Goal: Task Accomplishment & Management: Manage account settings

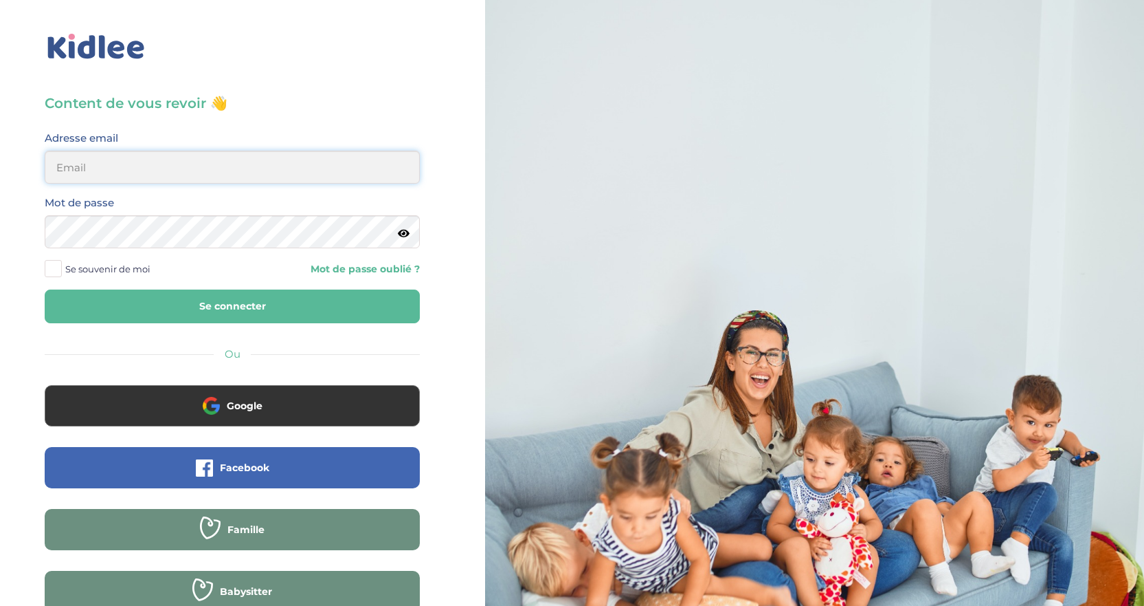
type input "florewitvoet@yahoo.fr"
click at [405, 233] on icon at bounding box center [404, 233] width 12 height 10
click at [115, 307] on button "Se connecter" at bounding box center [232, 306] width 375 height 34
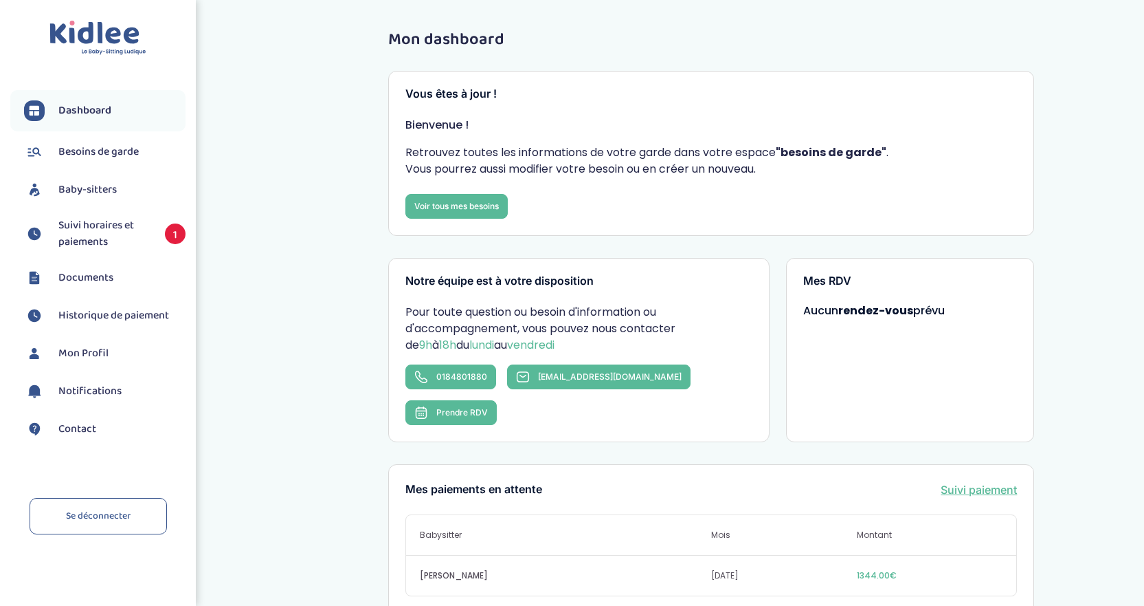
click at [175, 233] on span "1" at bounding box center [175, 233] width 21 height 21
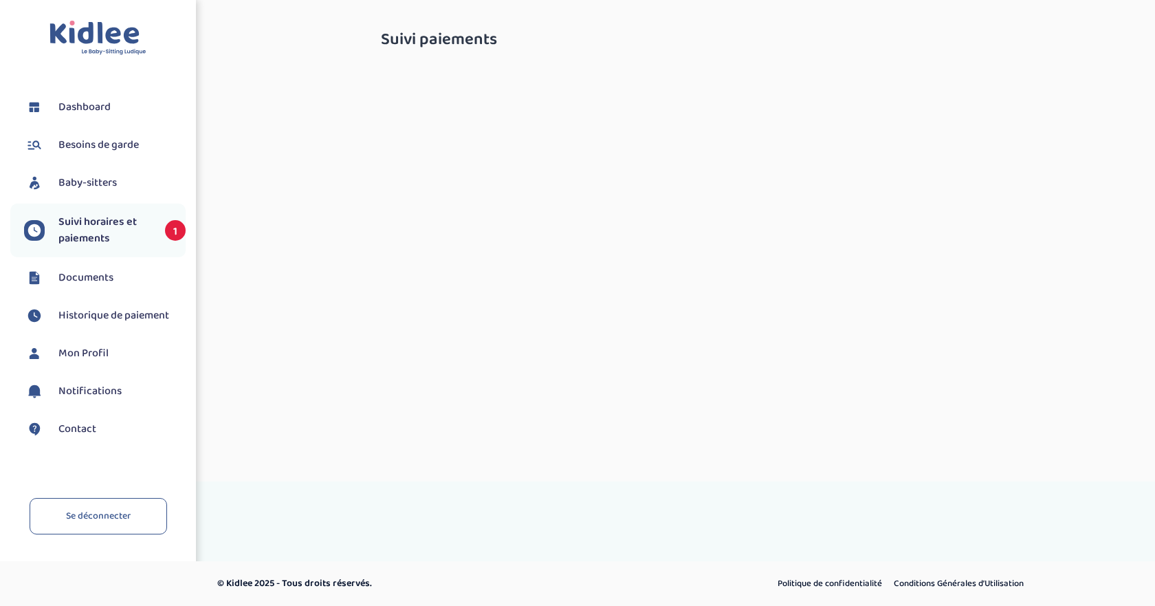
select select "septembre 2025"
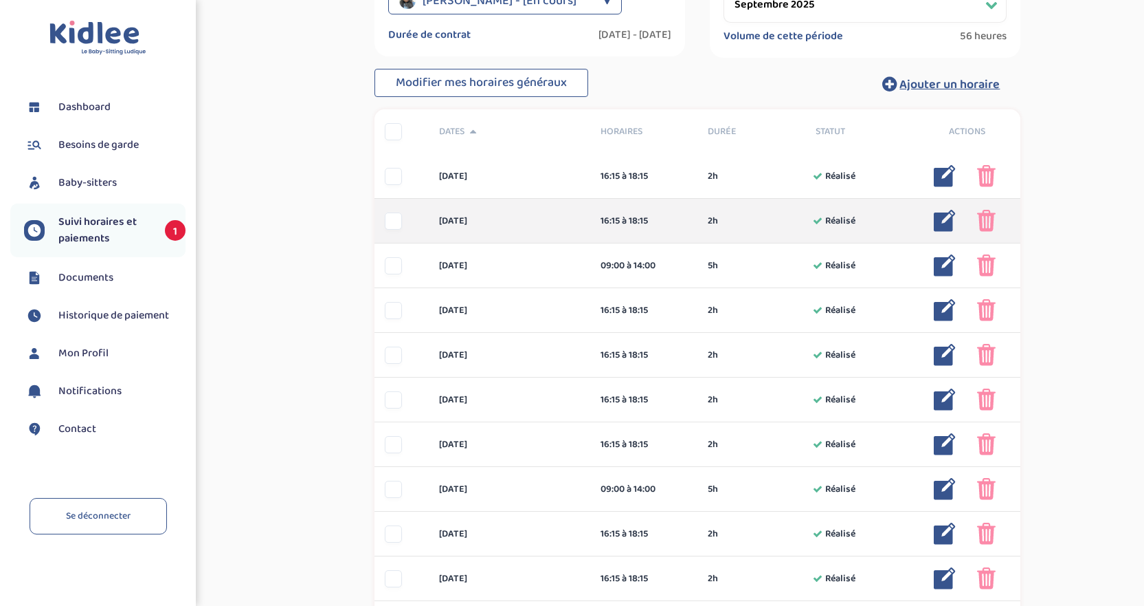
scroll to position [344, 0]
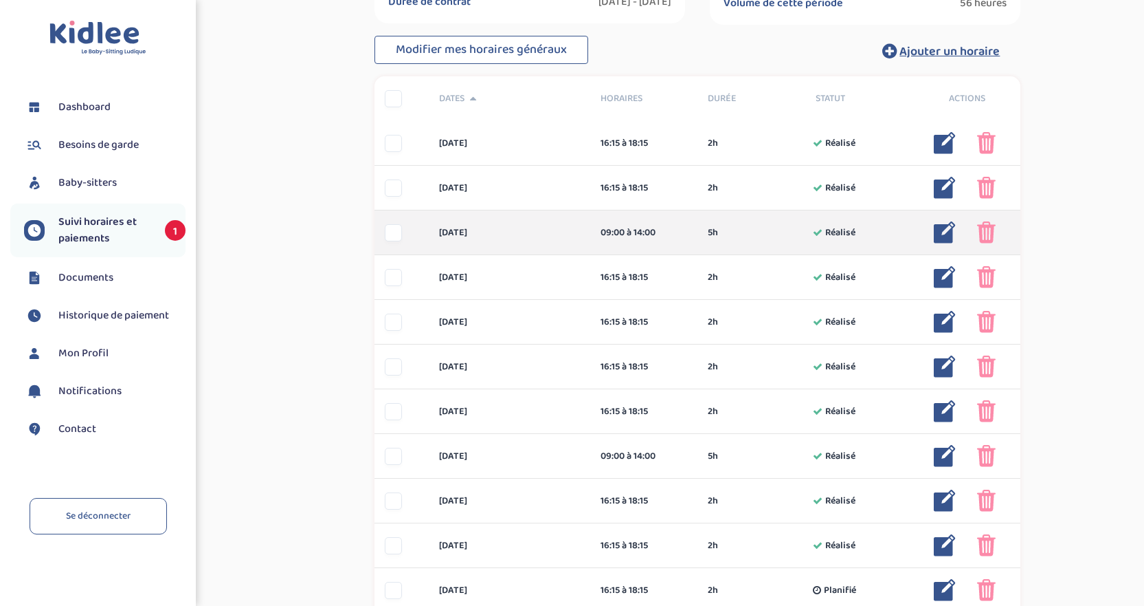
click at [990, 232] on img at bounding box center [986, 232] width 19 height 22
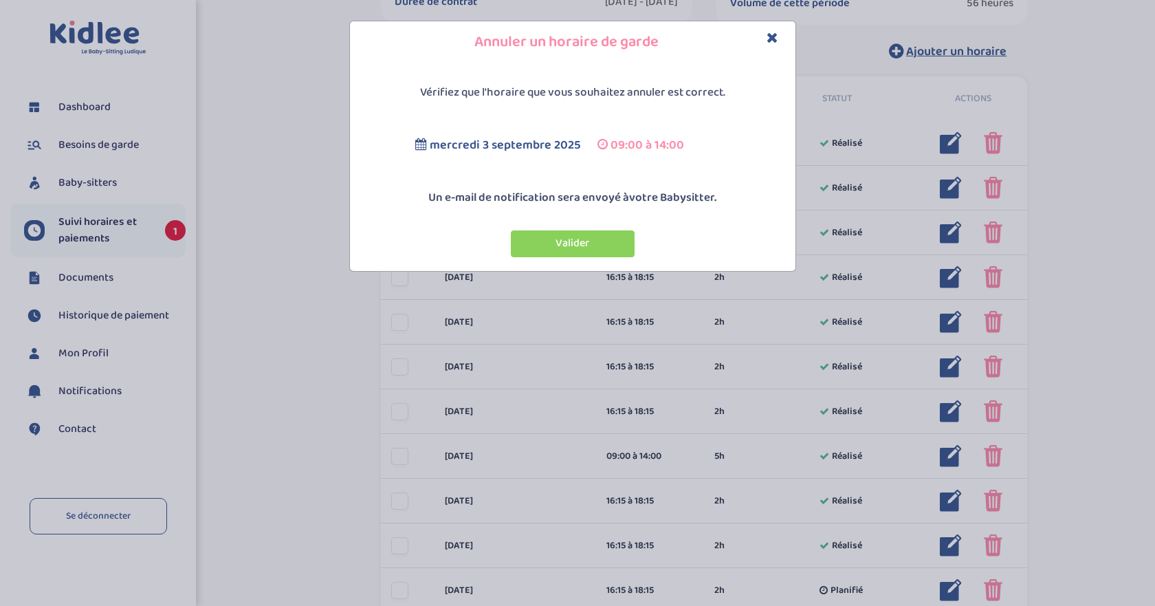
click at [632, 86] on p "Vérifiez que l'horaire que vous souhaitez annuler est correct." at bounding box center [572, 93] width 439 height 18
click at [676, 87] on p "Vérifiez que l'horaire que vous souhaitez annuler est correct." at bounding box center [572, 93] width 439 height 18
click at [709, 87] on p "Vérifiez que l'horaire que vous souhaitez annuler est correct." at bounding box center [572, 93] width 439 height 18
click at [548, 241] on button "Valider" at bounding box center [573, 243] width 124 height 27
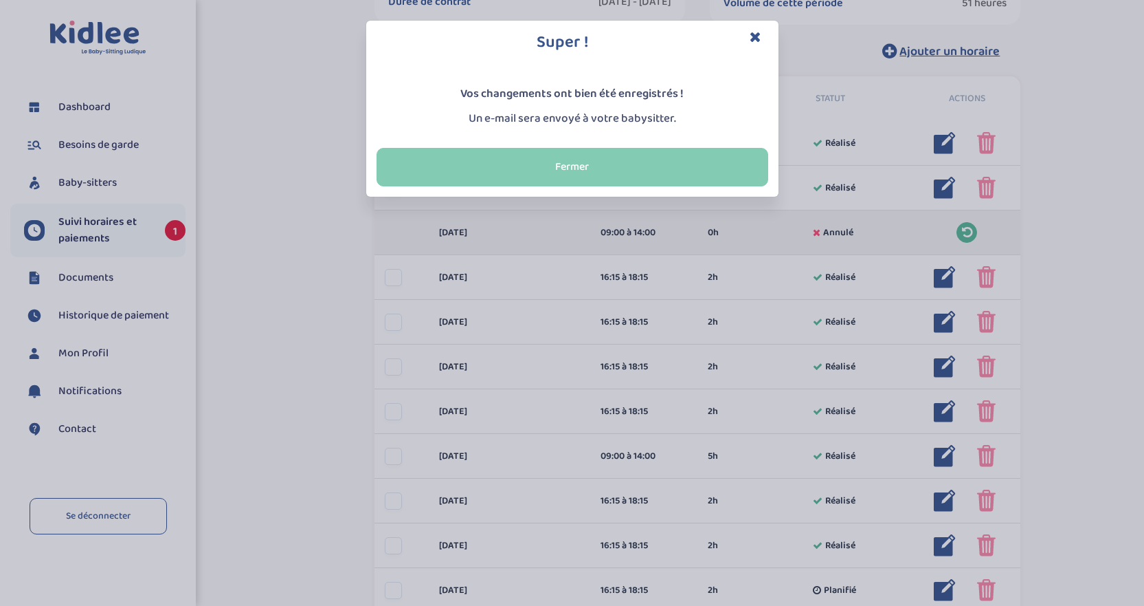
click at [629, 162] on button "Fermer" at bounding box center [573, 167] width 392 height 38
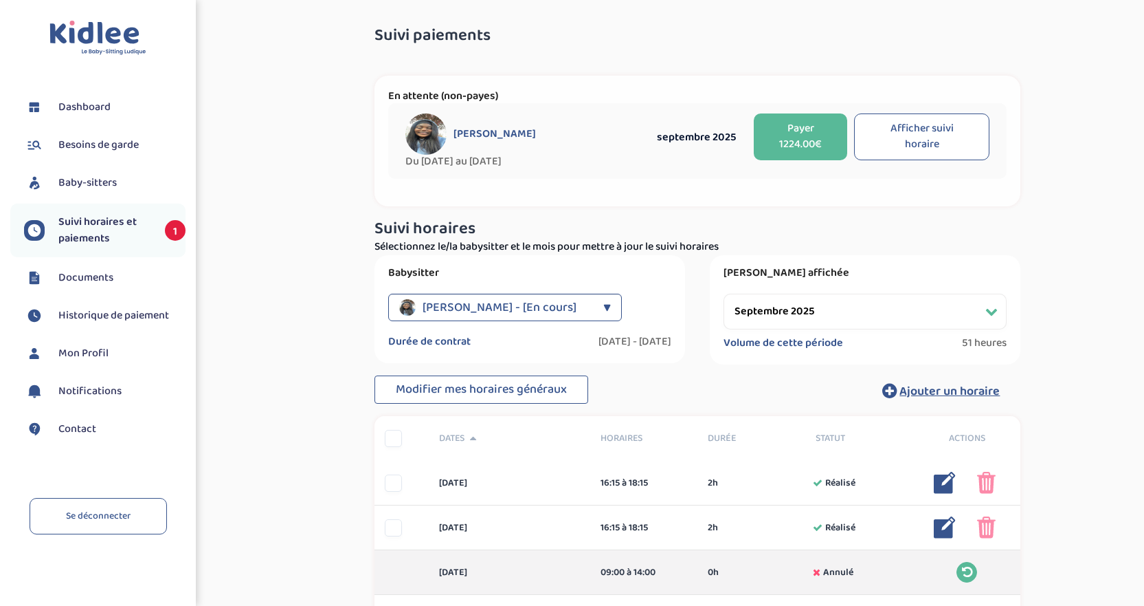
scroll to position [0, 0]
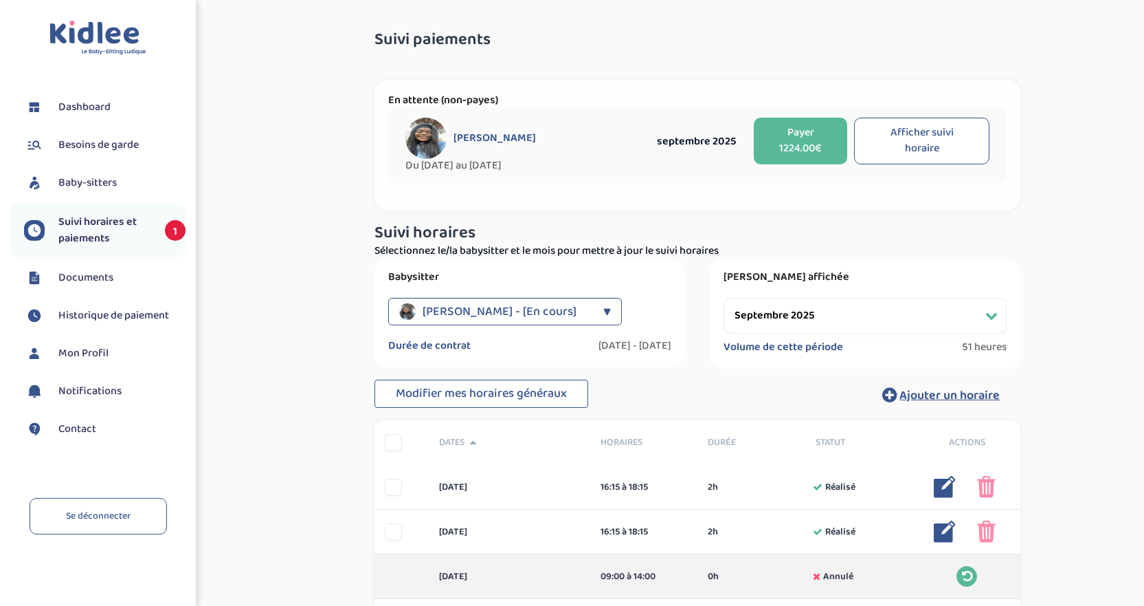
click at [93, 107] on span "Dashboard" at bounding box center [84, 107] width 52 height 16
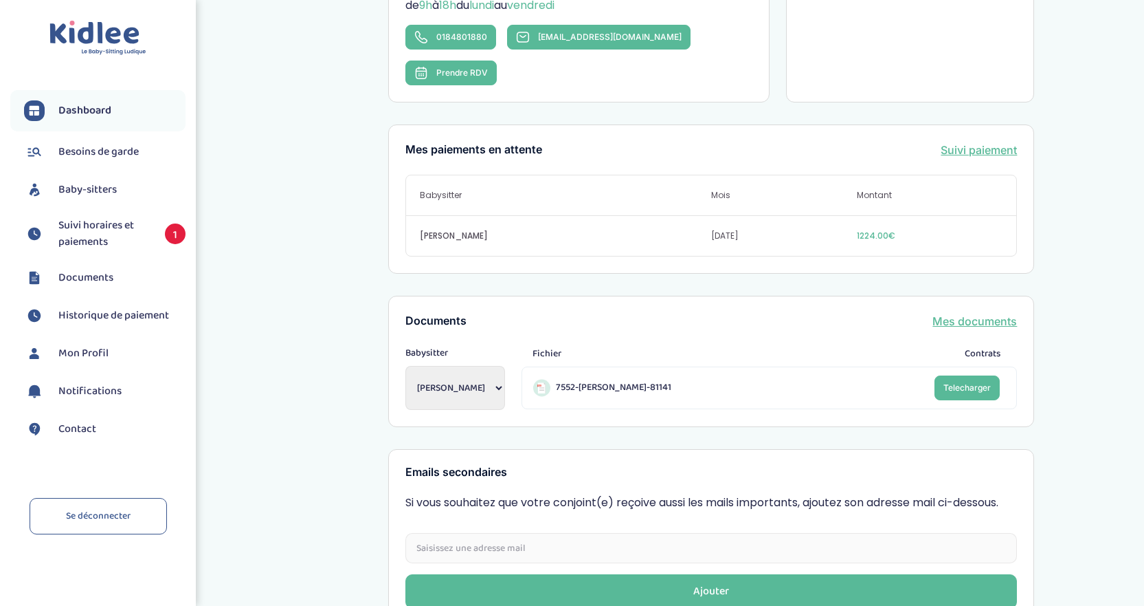
scroll to position [344, 0]
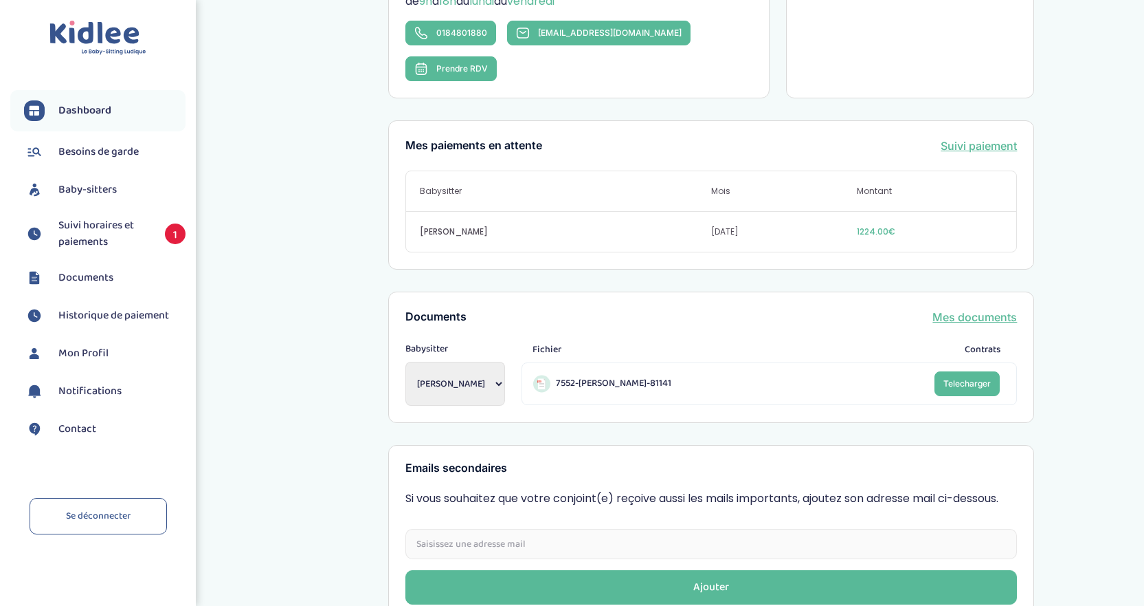
click at [134, 236] on span "Suivi horaires et paiements" at bounding box center [104, 233] width 93 height 33
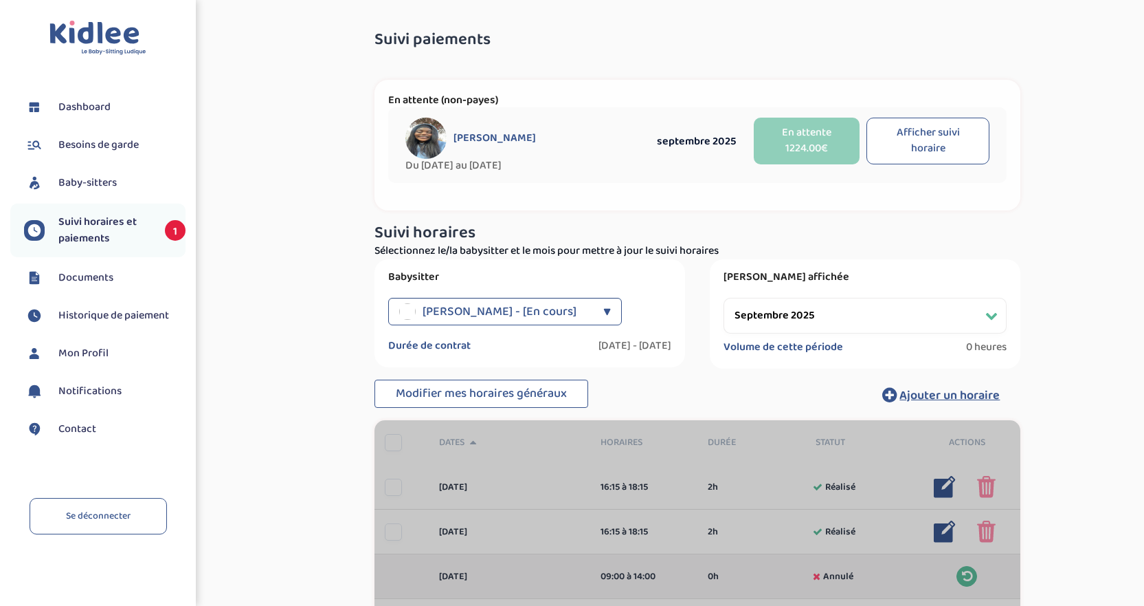
select select "septembre 2025"
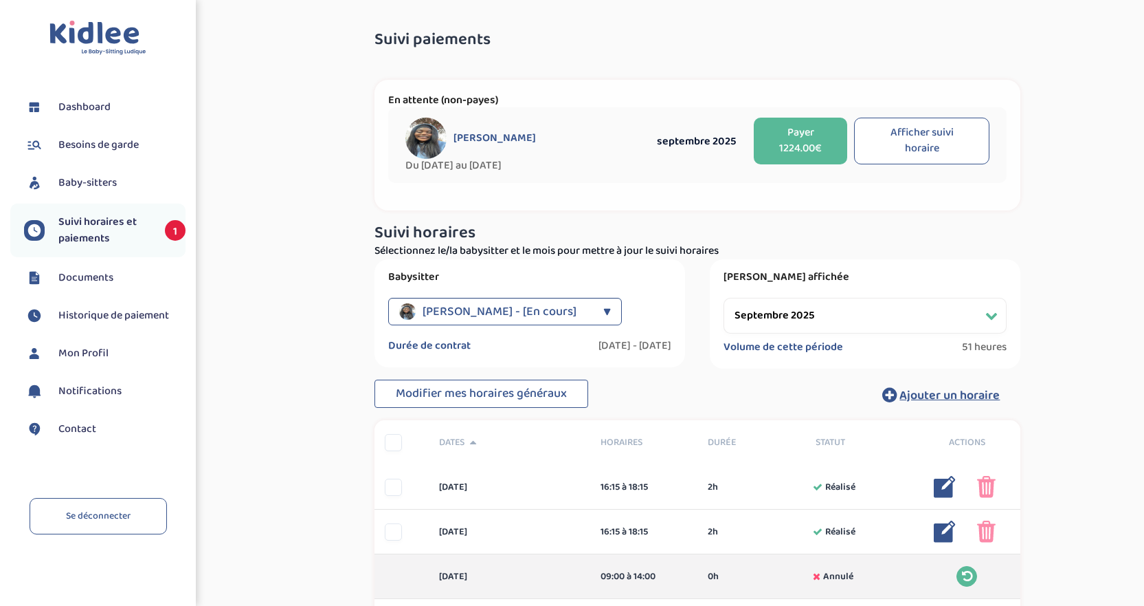
click at [114, 108] on link "Dashboard" at bounding box center [105, 107] width 162 height 21
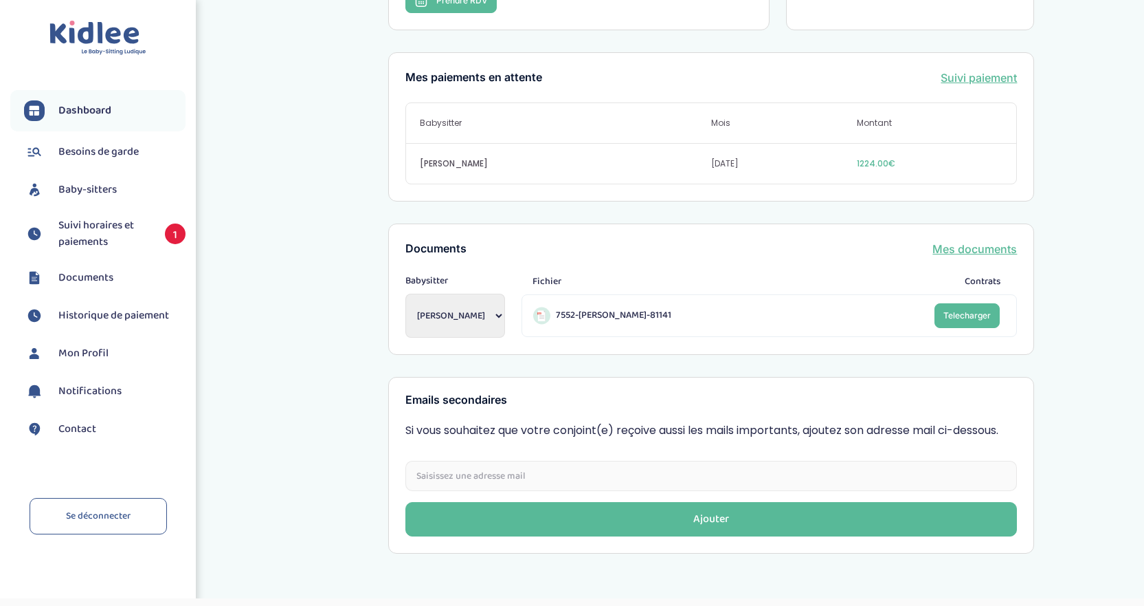
scroll to position [413, 0]
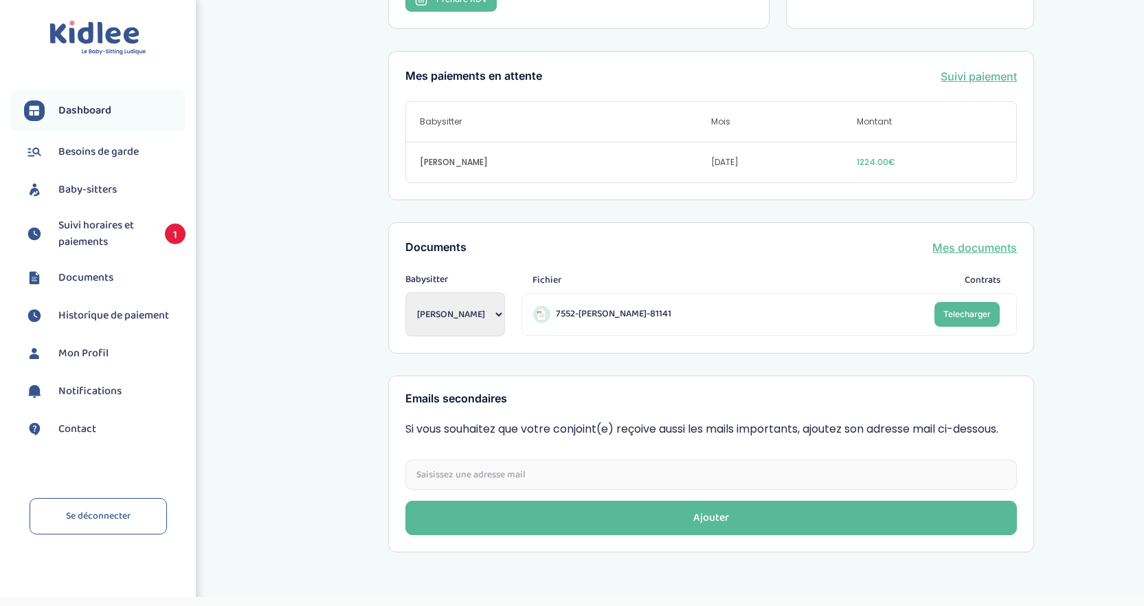
click at [67, 148] on span "Besoins de garde" at bounding box center [98, 152] width 80 height 16
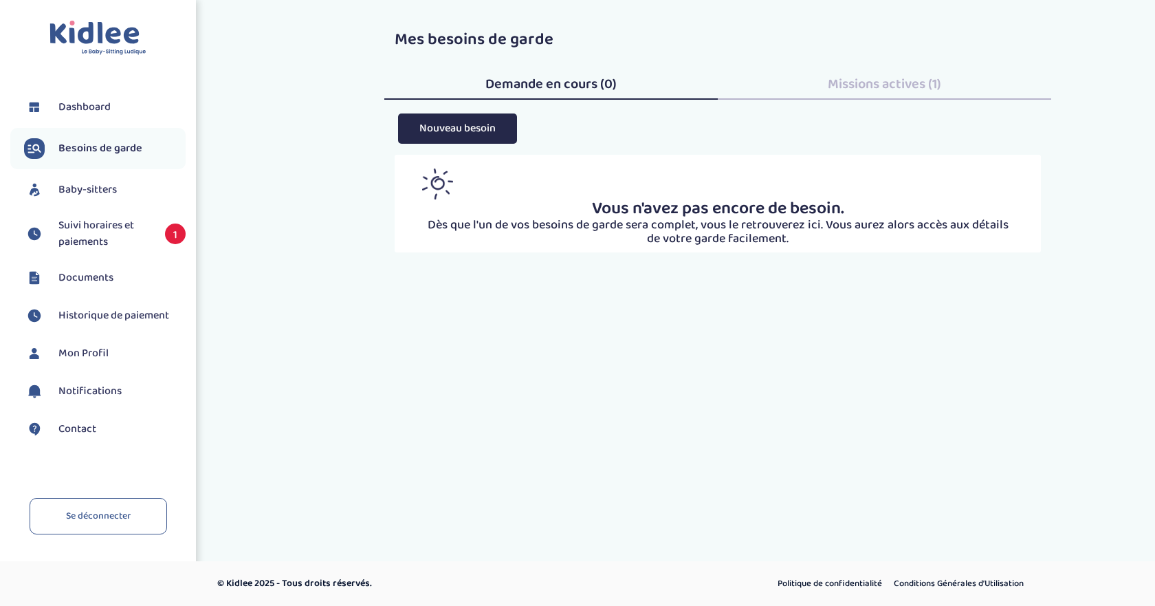
click at [842, 85] on span "Missions actives (1)" at bounding box center [884, 84] width 113 height 22
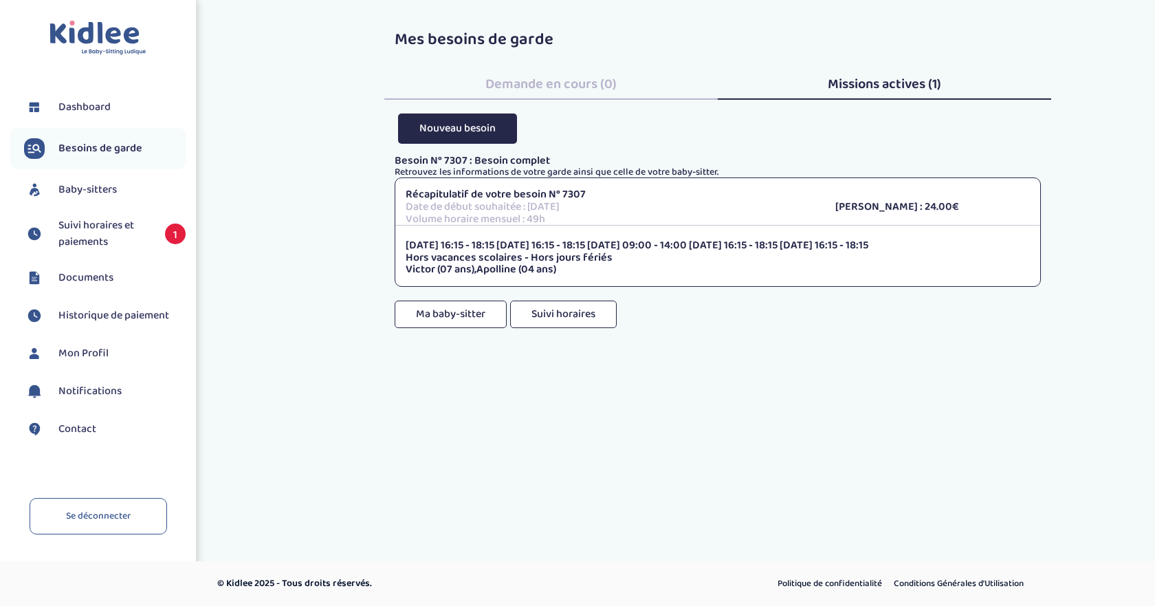
click at [179, 238] on span "1" at bounding box center [175, 233] width 21 height 21
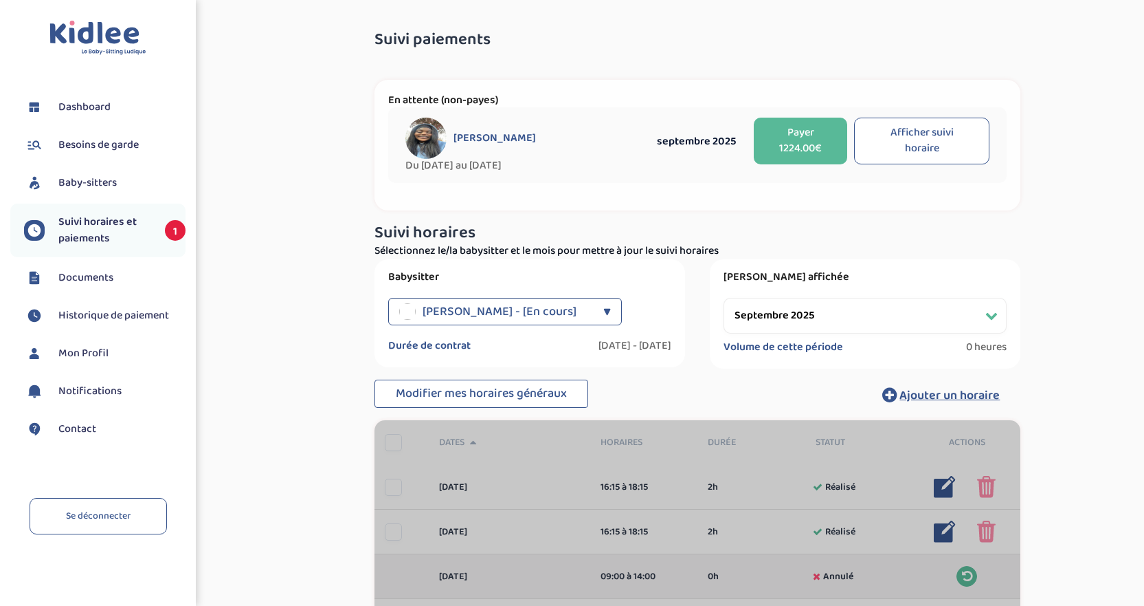
select select "septembre 2025"
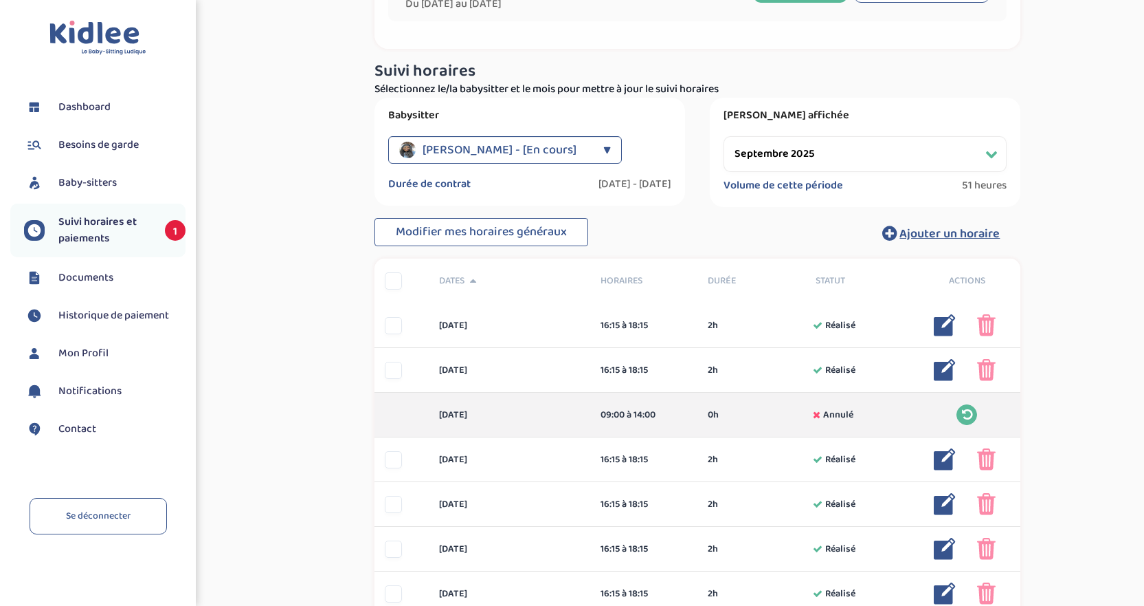
scroll to position [73, 0]
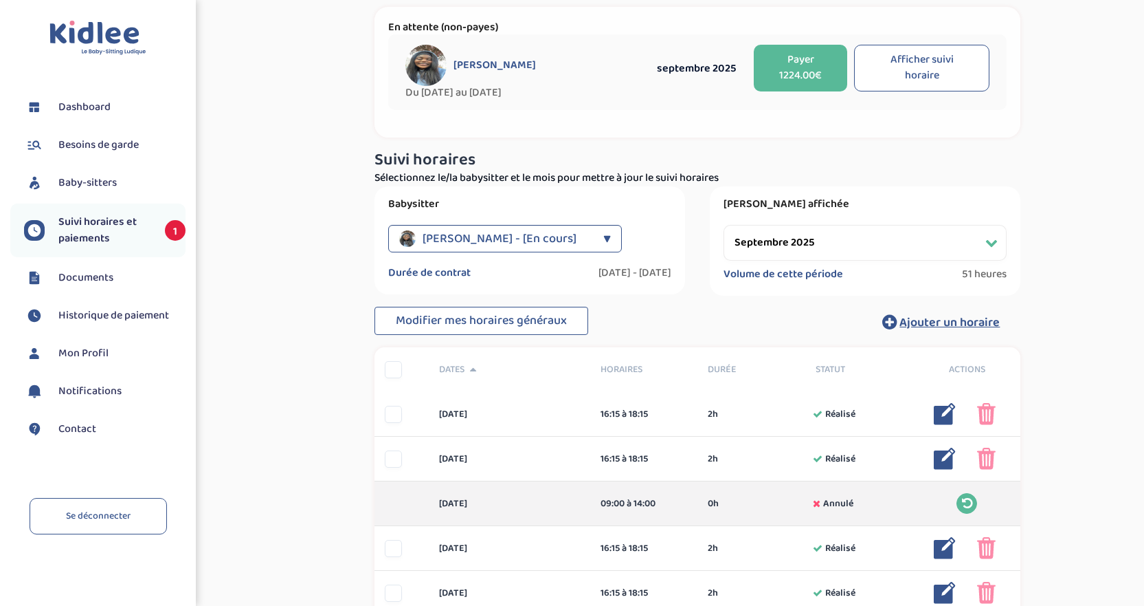
click at [85, 111] on span "Dashboard" at bounding box center [84, 107] width 52 height 16
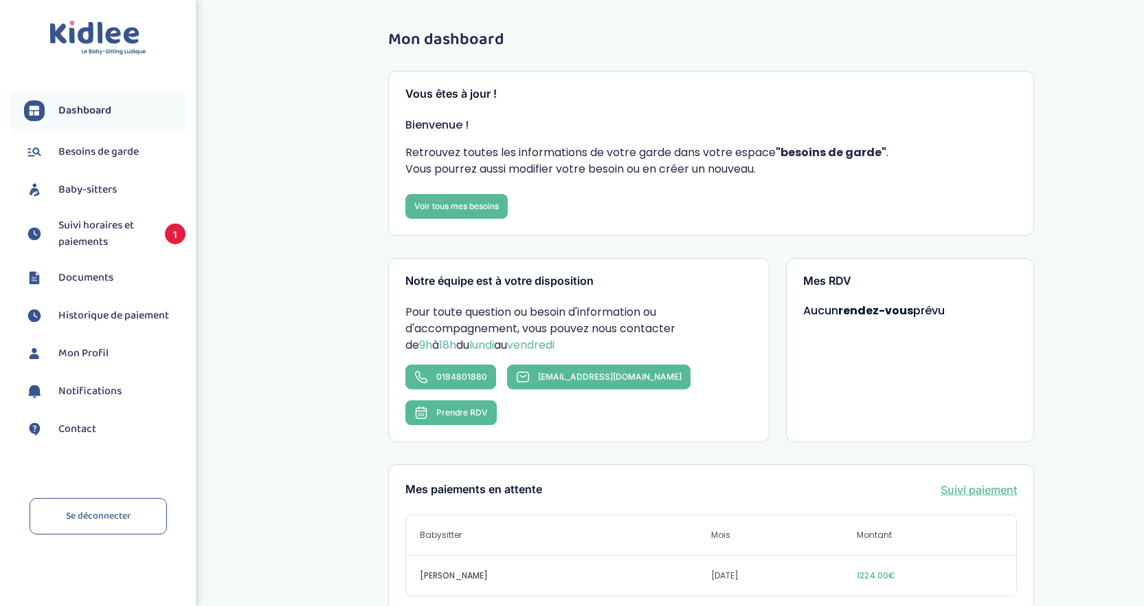
click at [96, 241] on span "Suivi horaires et paiements" at bounding box center [104, 233] width 93 height 33
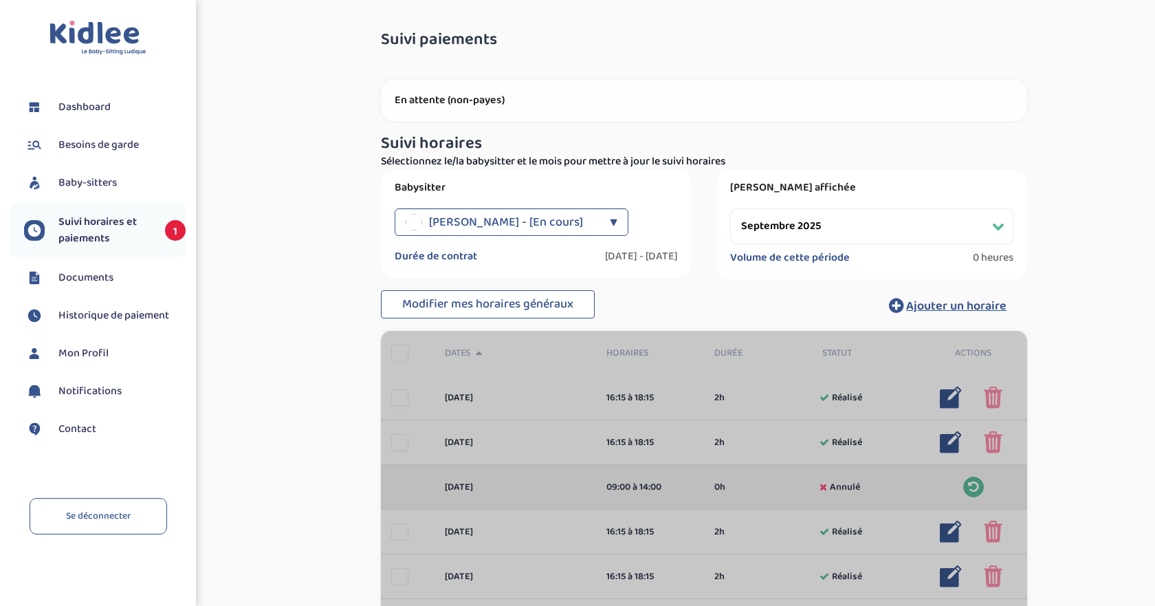
select select "septembre 2025"
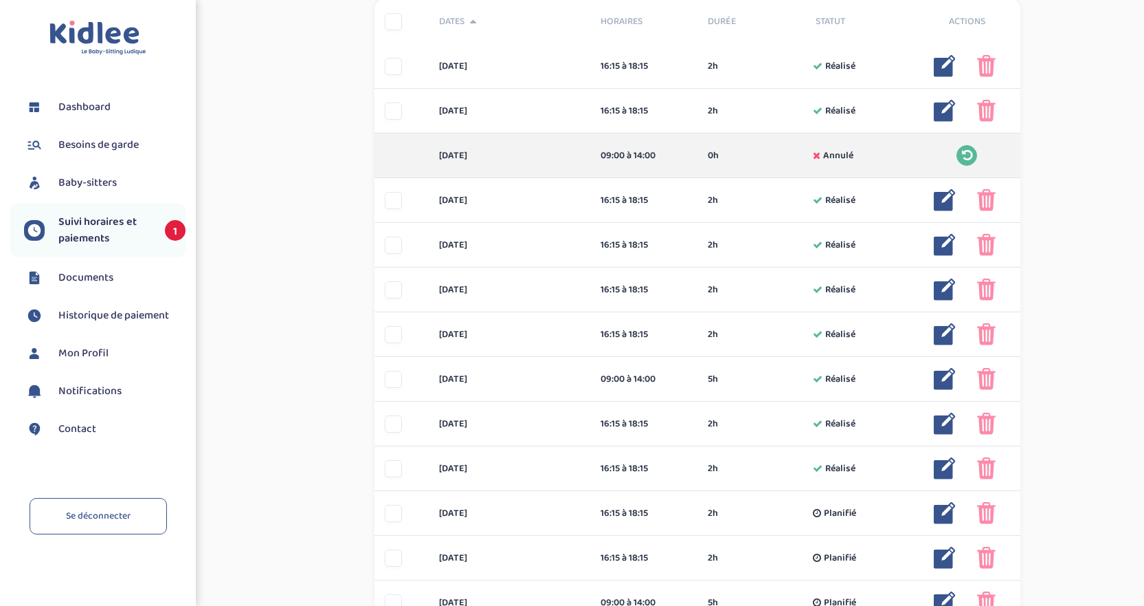
scroll to position [417, 0]
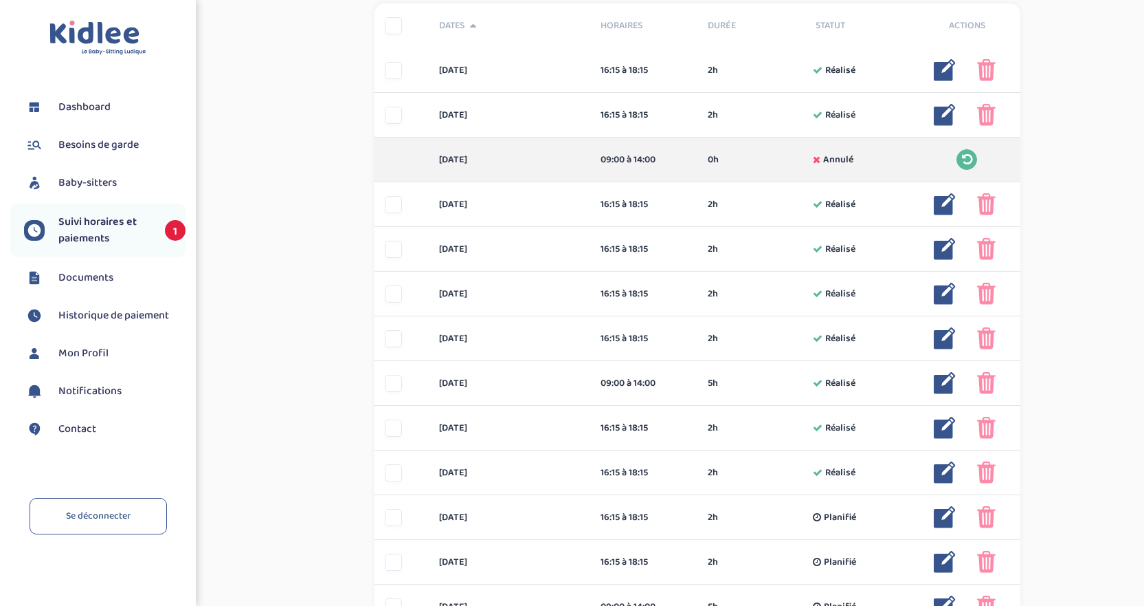
click at [108, 234] on span "Suivi horaires et paiements" at bounding box center [104, 230] width 93 height 33
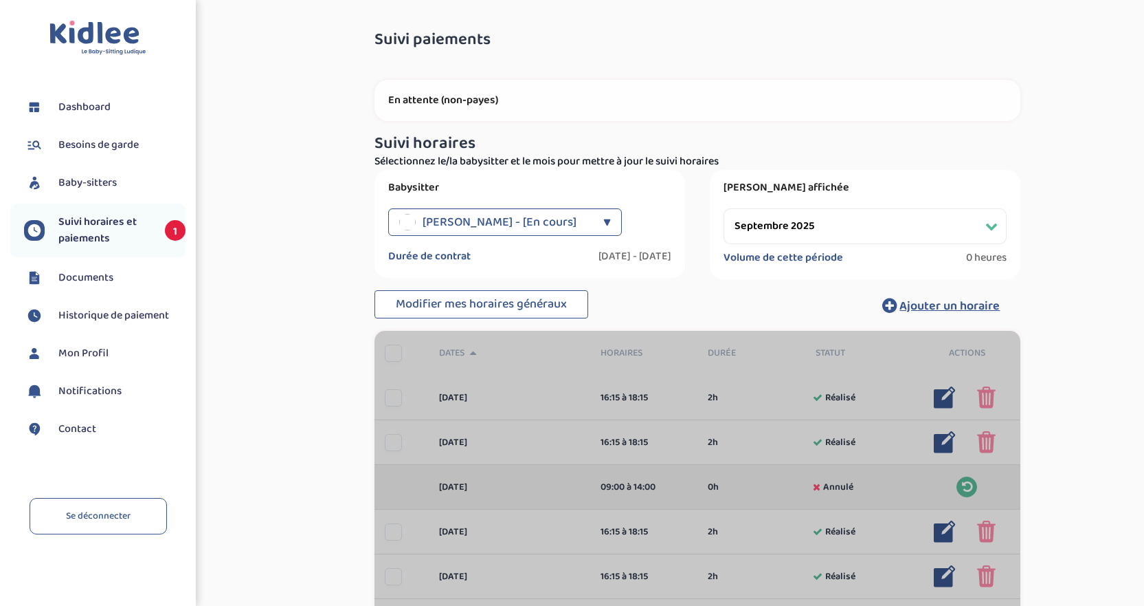
select select "septembre 2025"
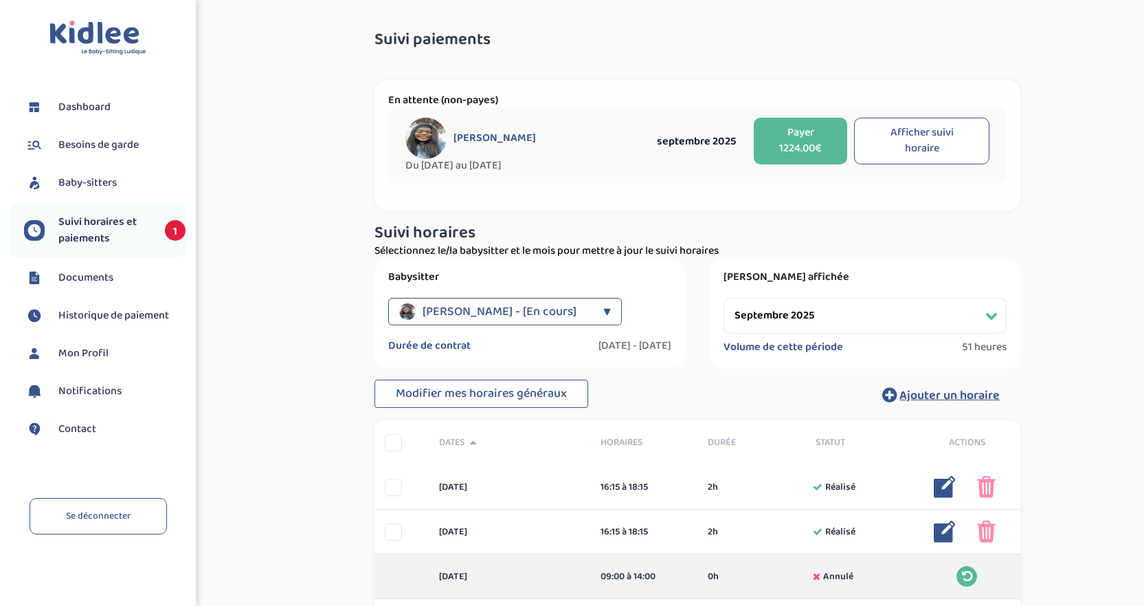
click at [934, 129] on button "Afficher suivi horaire" at bounding box center [921, 141] width 135 height 47
click at [89, 104] on span "Dashboard" at bounding box center [84, 107] width 52 height 16
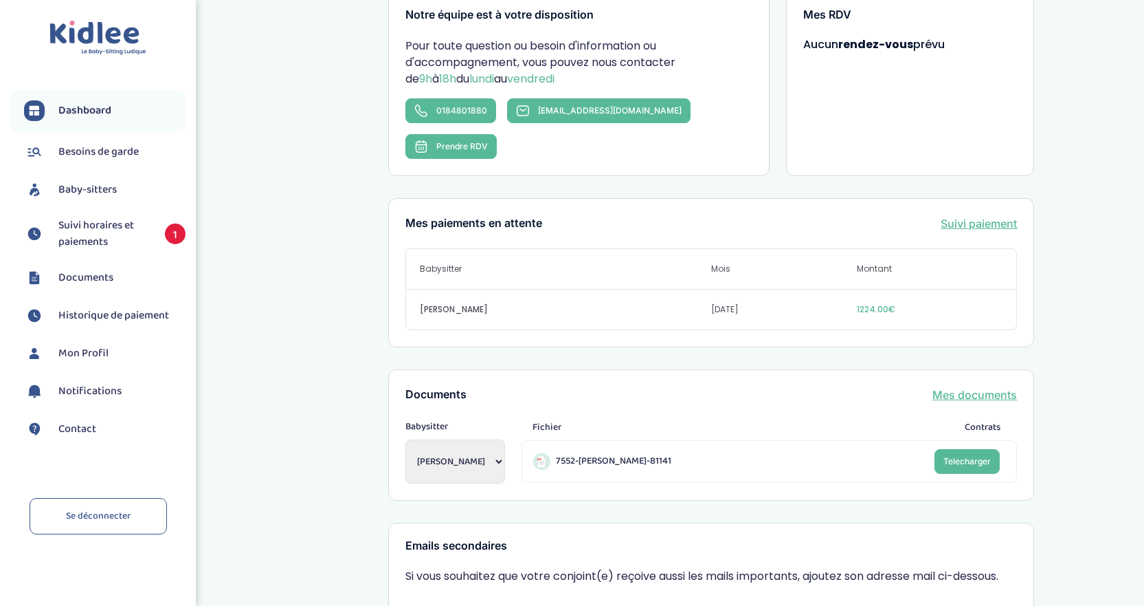
scroll to position [275, 0]
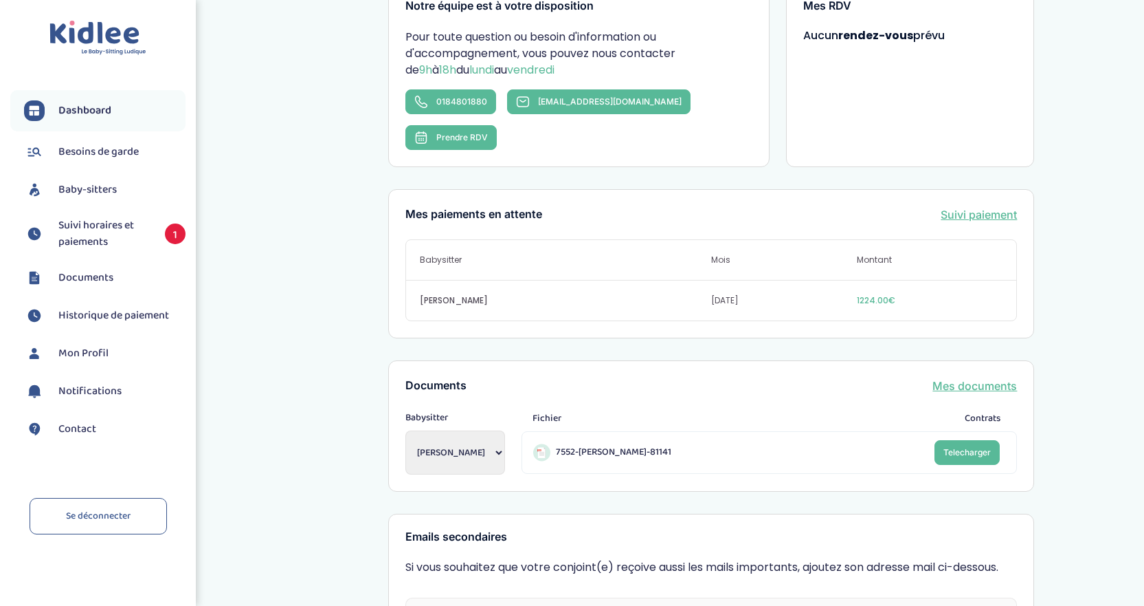
click at [88, 276] on span "Documents" at bounding box center [85, 277] width 55 height 16
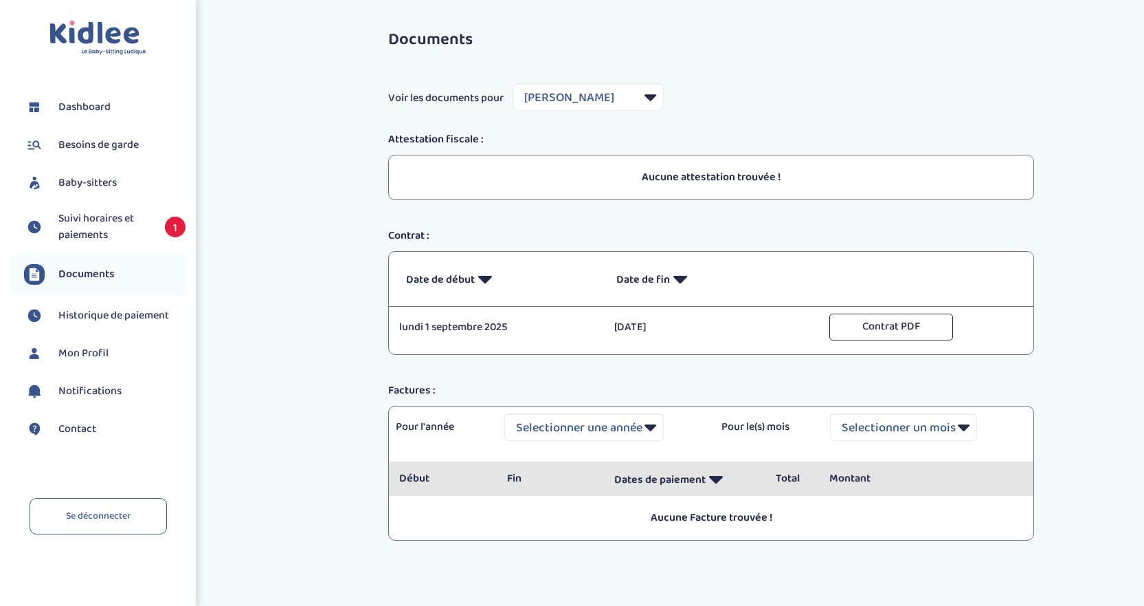
select select "43686"
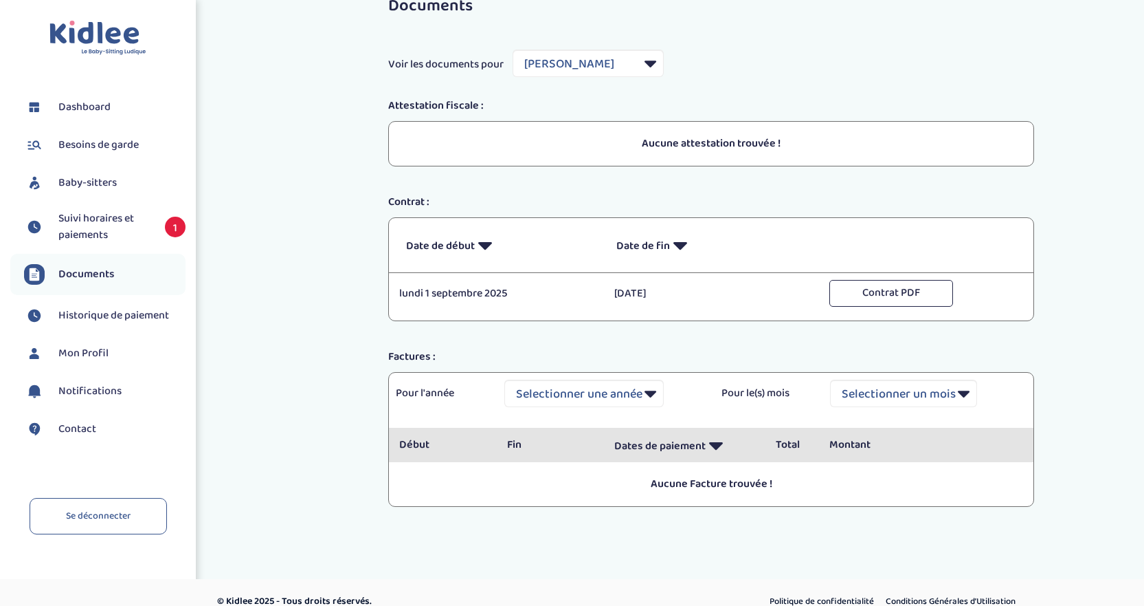
scroll to position [52, 0]
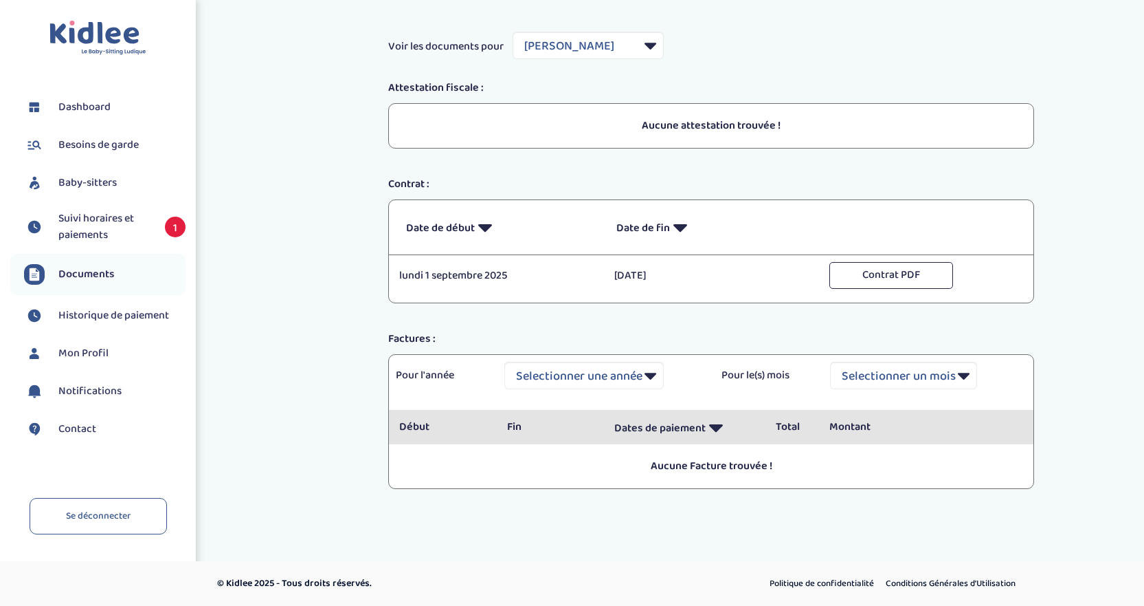
click at [733, 470] on p "Aucune Facture trouvée !" at bounding box center [711, 466] width 624 height 16
click at [879, 271] on button "Contrat PDF" at bounding box center [892, 275] width 124 height 27
